Goal: Transaction & Acquisition: Purchase product/service

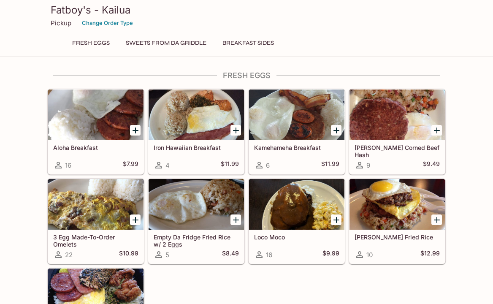
click at [273, 125] on div at bounding box center [296, 114] width 95 height 51
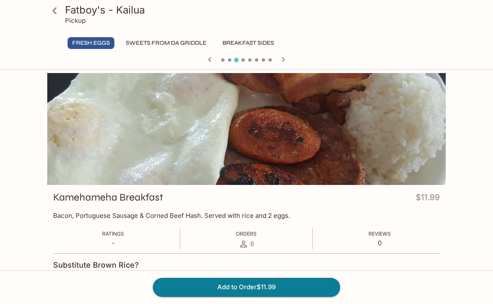
click at [161, 41] on button "SWEETS FROM DA GRIDDLE" at bounding box center [166, 43] width 90 height 12
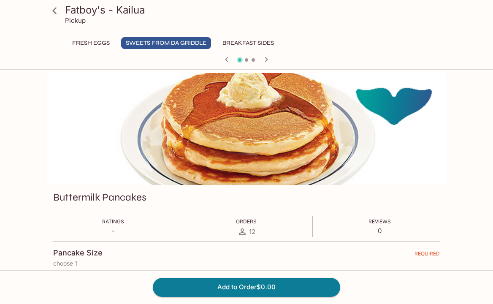
click at [71, 20] on p "Pickup" at bounding box center [75, 20] width 21 height 8
click at [51, 13] on icon at bounding box center [54, 10] width 15 height 15
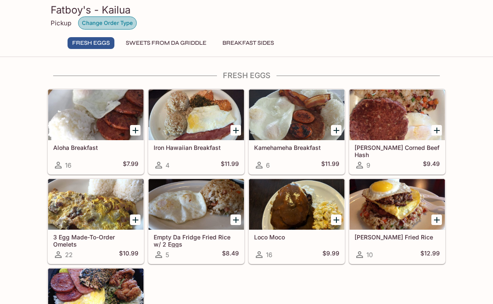
click at [124, 24] on button "Change Order Type" at bounding box center [107, 22] width 59 height 13
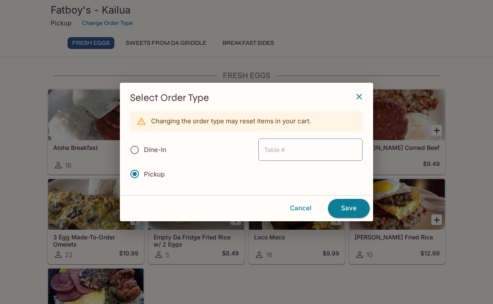
click at [155, 175] on span "Pickup" at bounding box center [154, 174] width 21 height 8
click at [144, 175] on input "Pickup" at bounding box center [135, 174] width 18 height 18
click at [346, 206] on button "Save" at bounding box center [349, 208] width 42 height 19
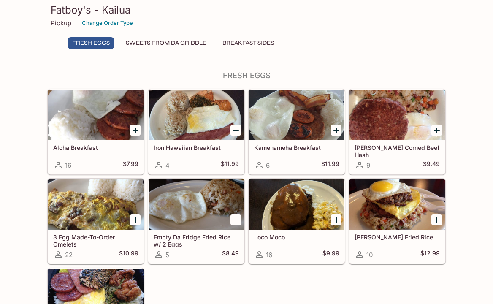
click at [346, 206] on div "[PERSON_NAME] Fried Rice 10 $12.99" at bounding box center [395, 219] width 100 height 89
click at [117, 7] on h3 "Fatboy's - Kailua" at bounding box center [247, 9] width 392 height 13
click at [258, 76] on h4 "FRESH EGGS" at bounding box center [246, 75] width 399 height 9
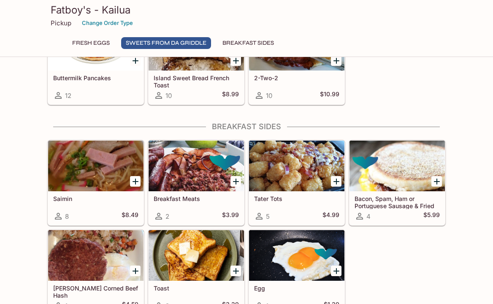
scroll to position [381, 0]
